Goal: Navigation & Orientation: Find specific page/section

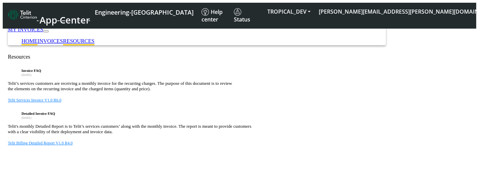
click at [37, 38] on link "HOME" at bounding box center [29, 41] width 16 height 6
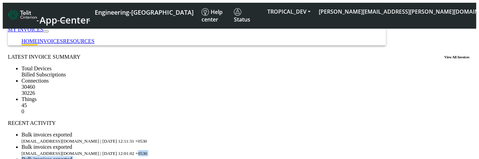
drag, startPoint x: 0, startPoint y: 0, endPoint x: 353, endPoint y: 111, distance: 370.6
click at [447, 106] on div "LATEST INVOICE SUMMARY View All Invoices Total Devices Billed Subscriptions Con…" at bounding box center [239, 161] width 463 height 215
